Goal: Task Accomplishment & Management: Complete application form

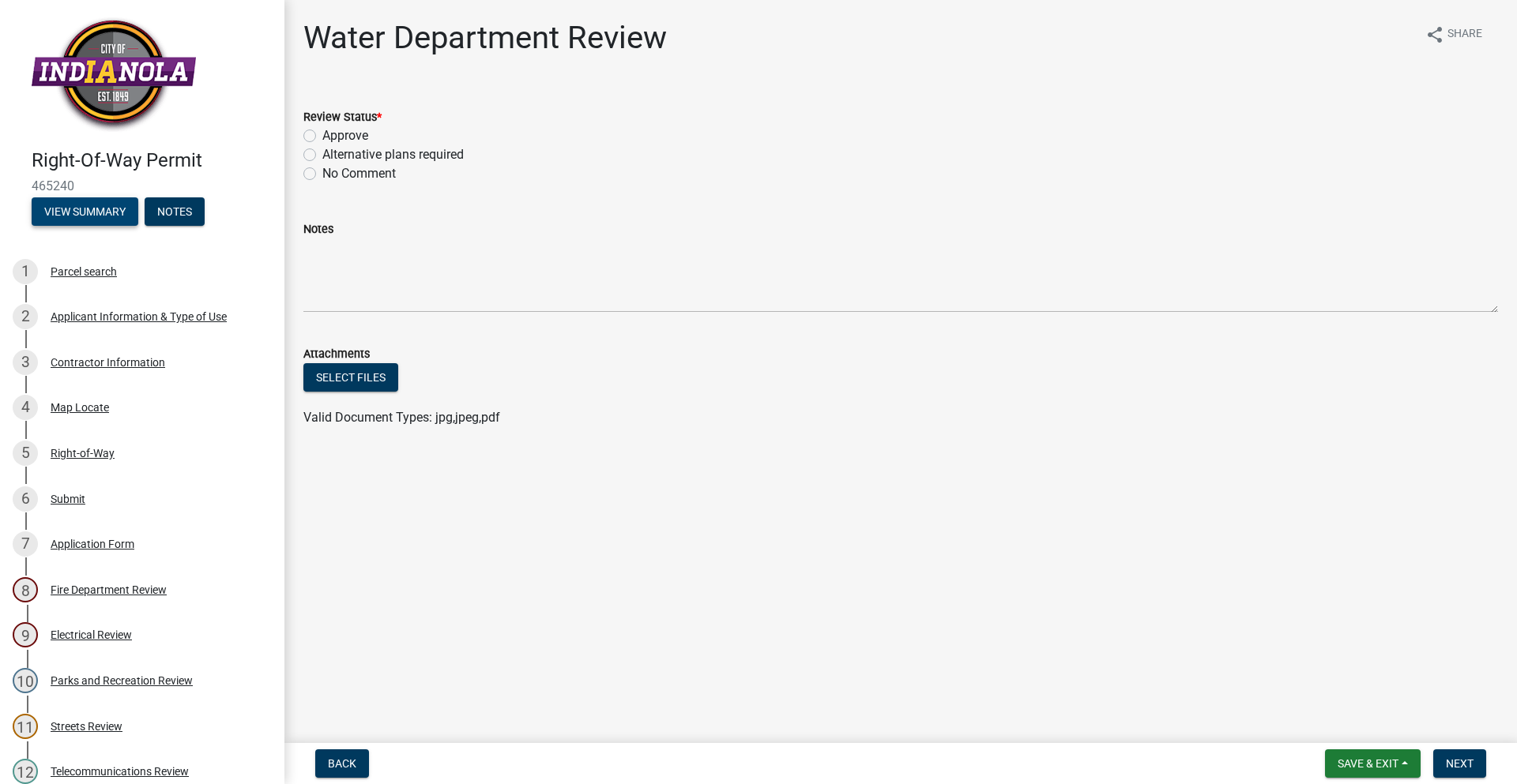
click at [101, 211] on button "View Summary" at bounding box center [85, 211] width 107 height 29
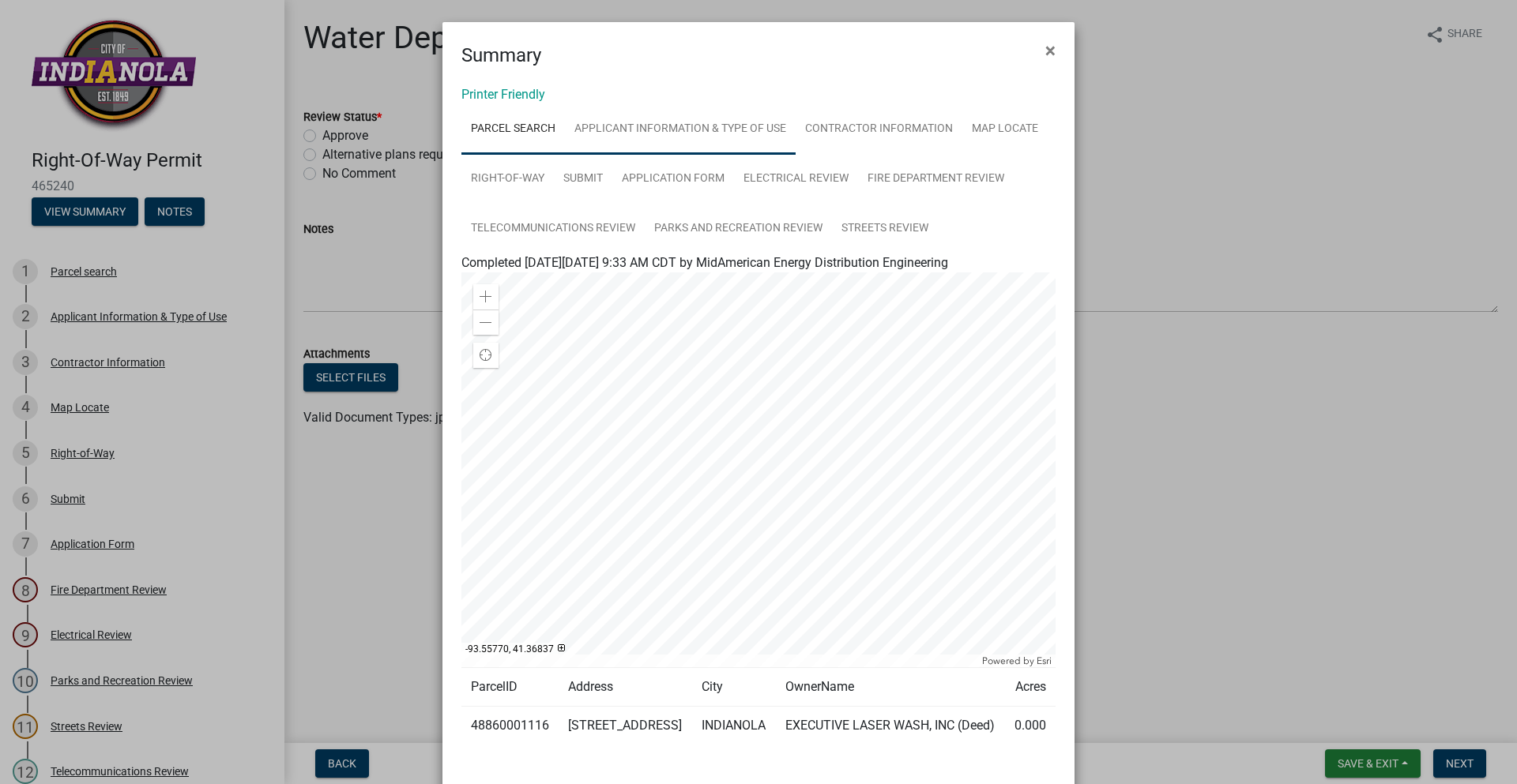
click at [747, 124] on link "Applicant Information & Type of Use" at bounding box center [680, 129] width 231 height 51
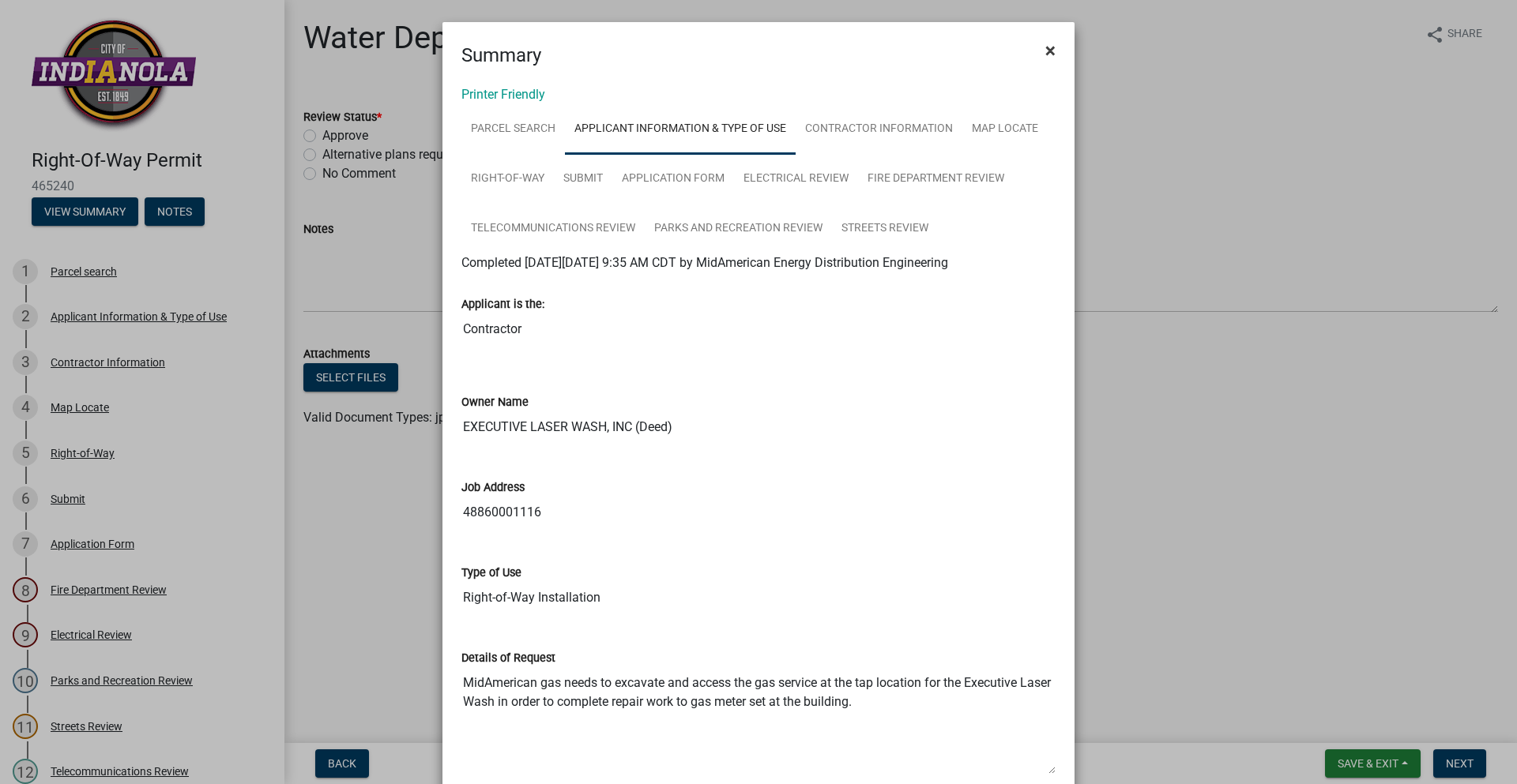
click at [1045, 42] on span "×" at bounding box center [1050, 50] width 11 height 22
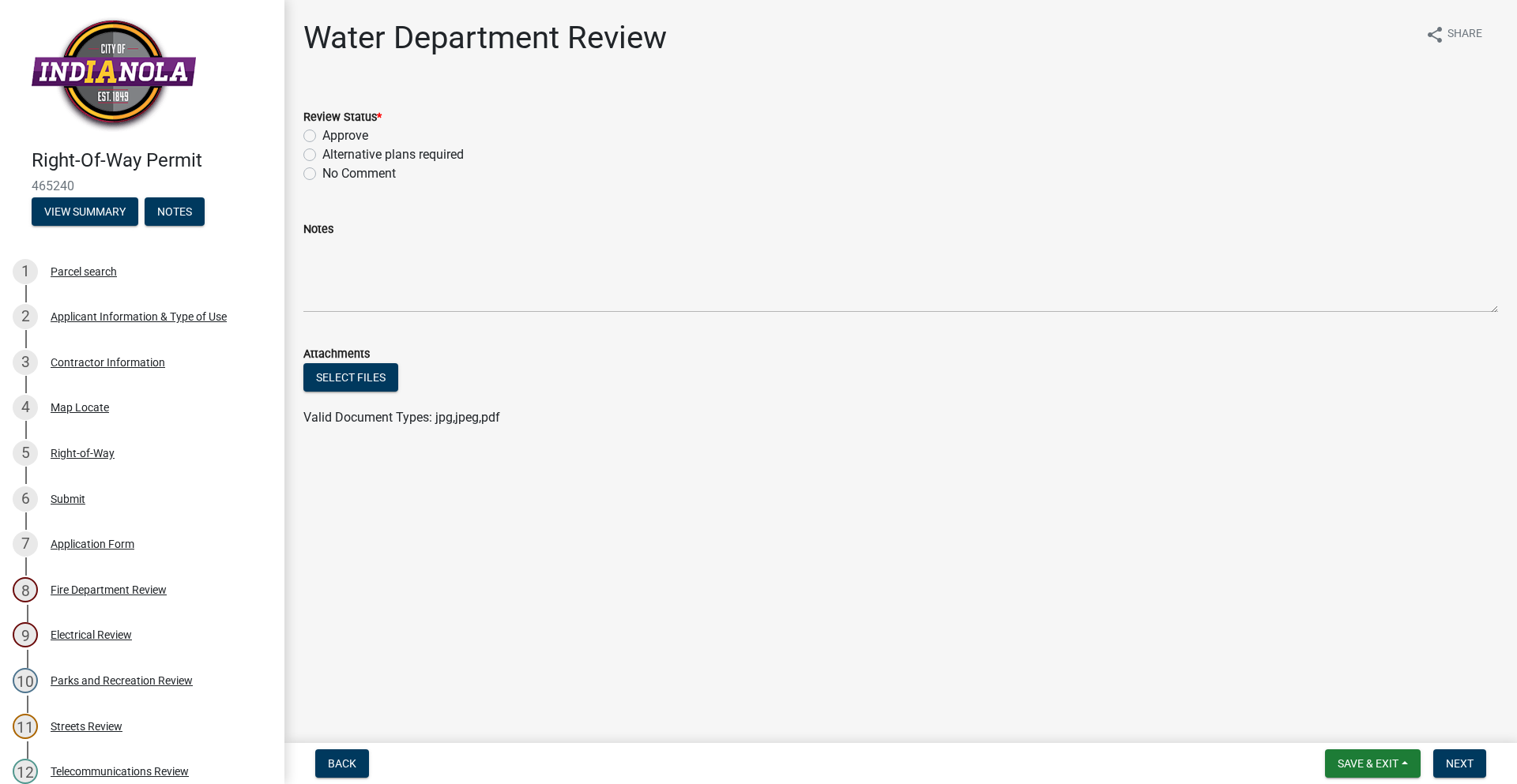
click at [322, 135] on label "Approve" at bounding box center [345, 135] width 46 height 19
click at [322, 135] on input "Approve" at bounding box center [327, 131] width 11 height 11
radio input "true"
click at [1459, 773] on button "Next" at bounding box center [1458, 764] width 53 height 29
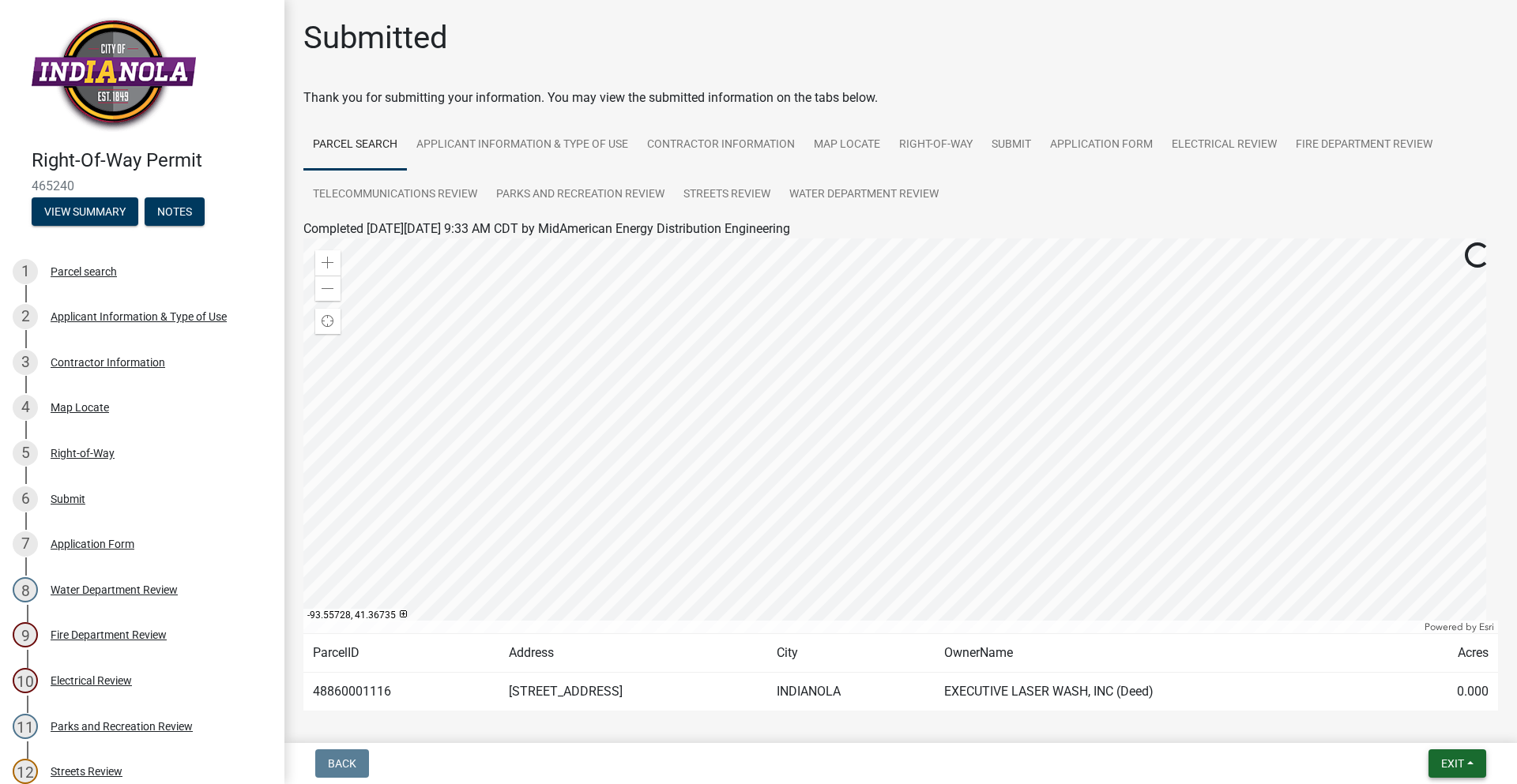
click at [1445, 768] on span "Exit" at bounding box center [1453, 763] width 23 height 12
click at [1422, 720] on button "Save & Exit" at bounding box center [1422, 722] width 126 height 37
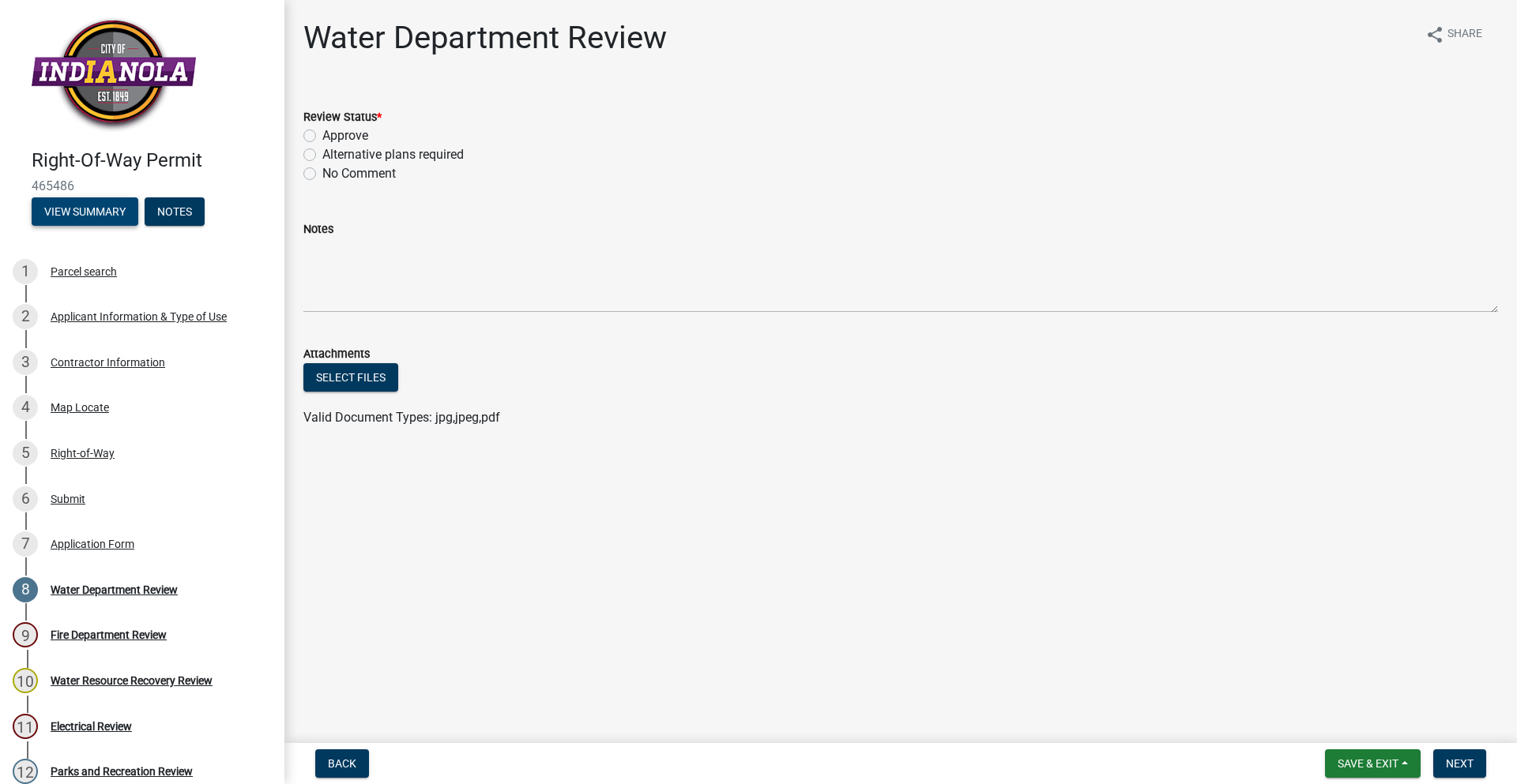
click at [116, 214] on button "View Summary" at bounding box center [85, 211] width 107 height 29
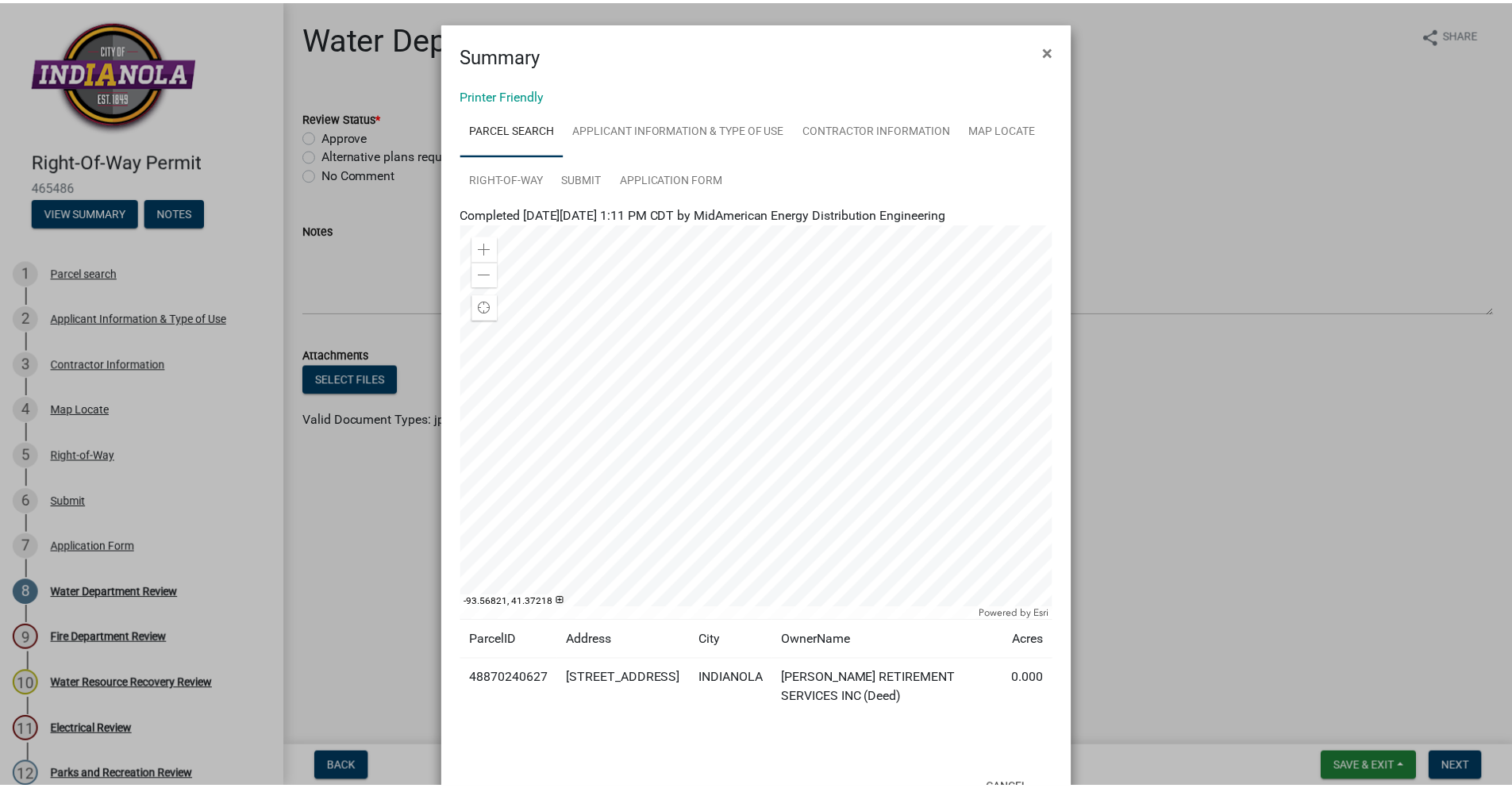
scroll to position [42, 0]
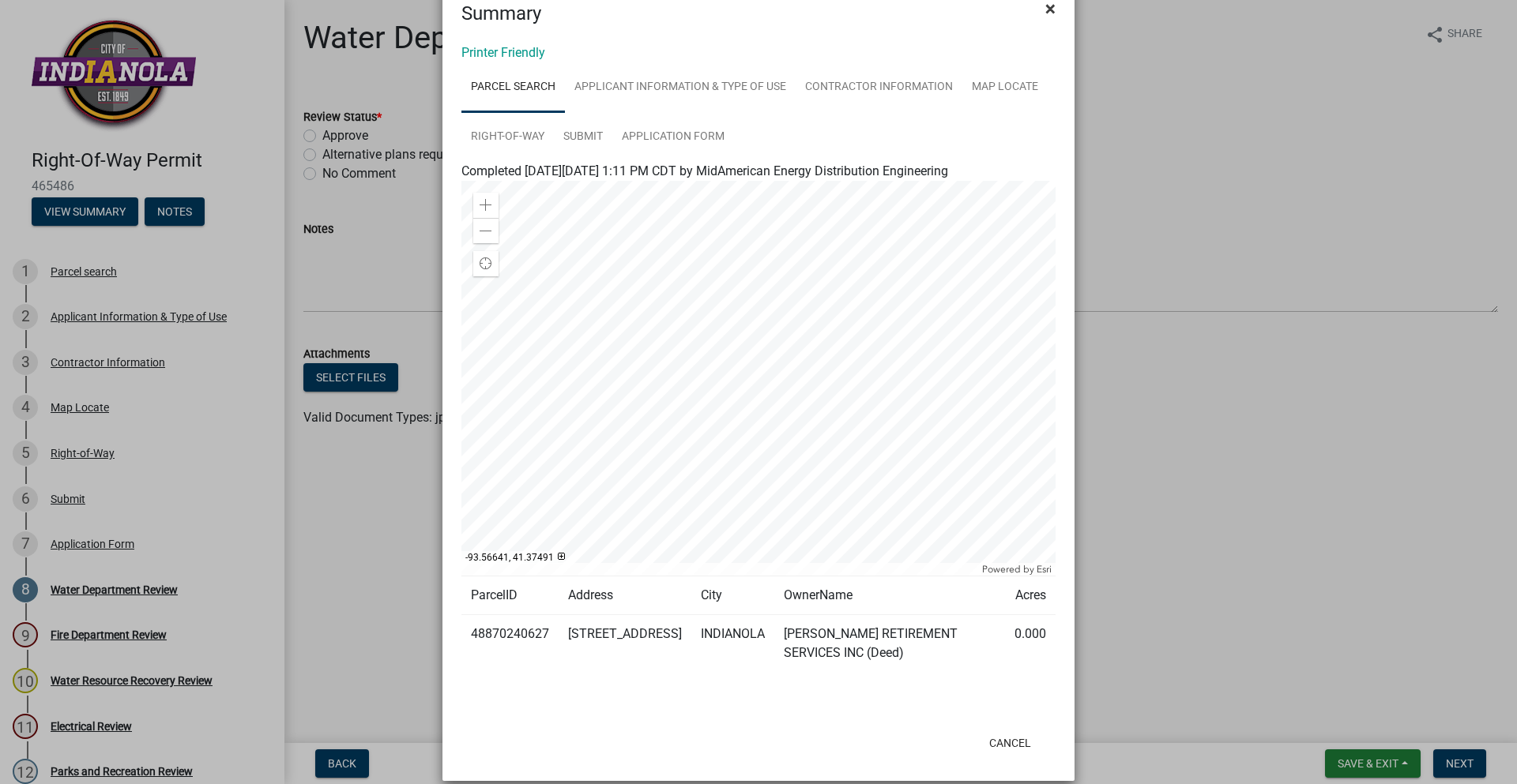
click at [1045, 9] on span "×" at bounding box center [1050, 9] width 11 height 22
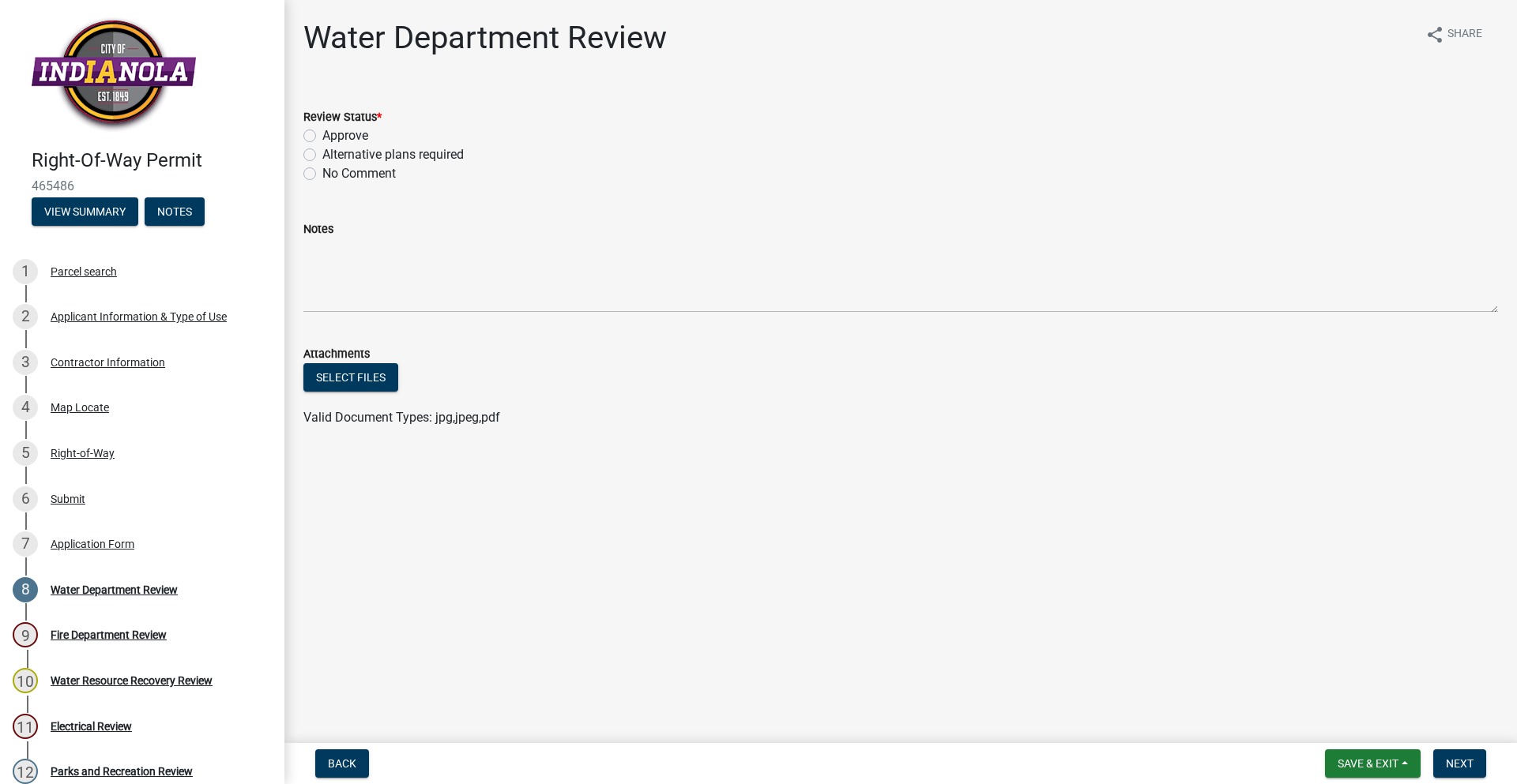
click at [322, 134] on label "Approve" at bounding box center [345, 135] width 46 height 19
click at [322, 134] on input "Approve" at bounding box center [327, 131] width 11 height 11
radio input "true"
click at [1473, 759] on span "Next" at bounding box center [1459, 763] width 28 height 12
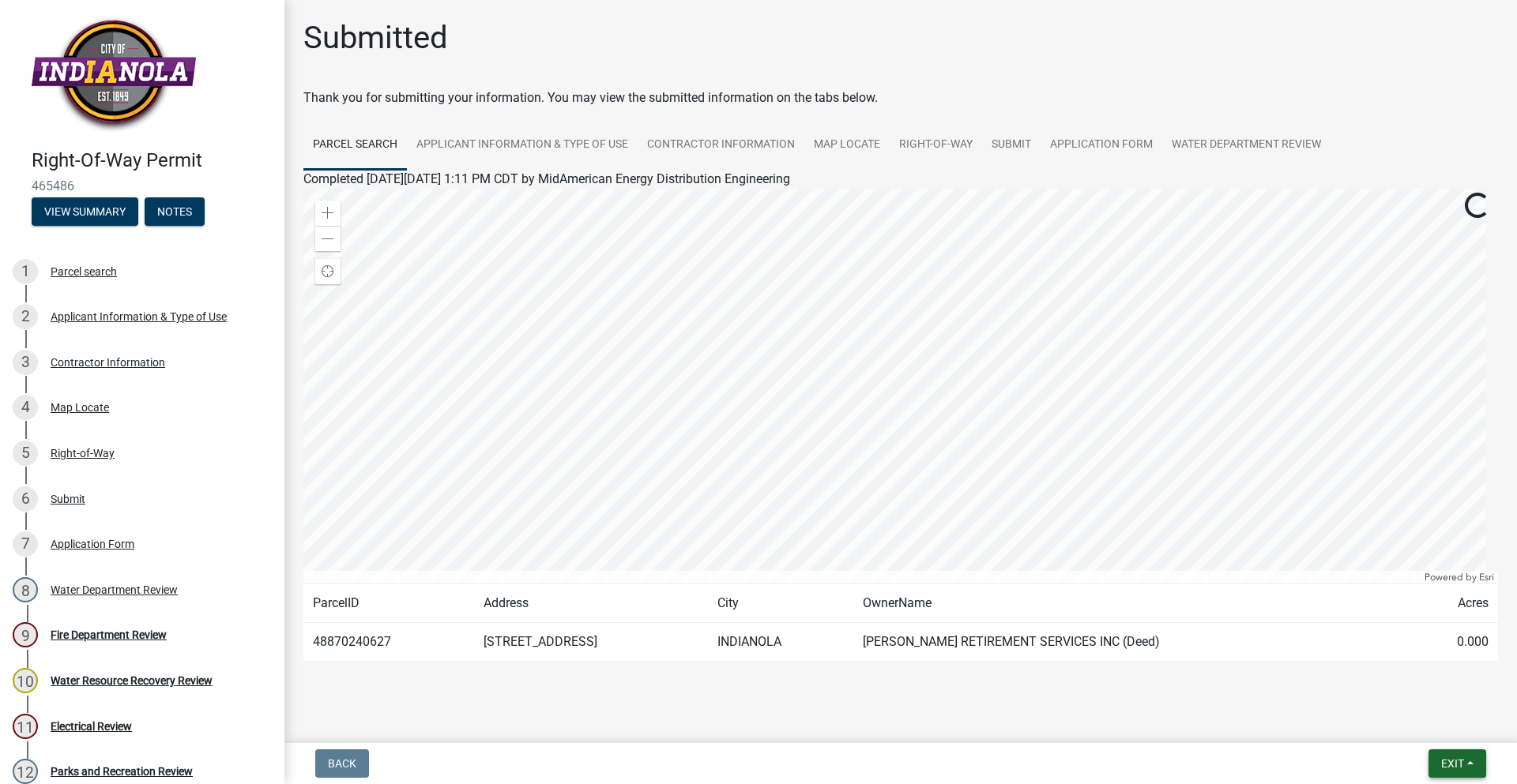
click at [1480, 763] on button "Exit" at bounding box center [1457, 764] width 58 height 29
click at [1422, 729] on button "Save & Exit" at bounding box center [1422, 722] width 126 height 37
